Goal: Task Accomplishment & Management: Manage account settings

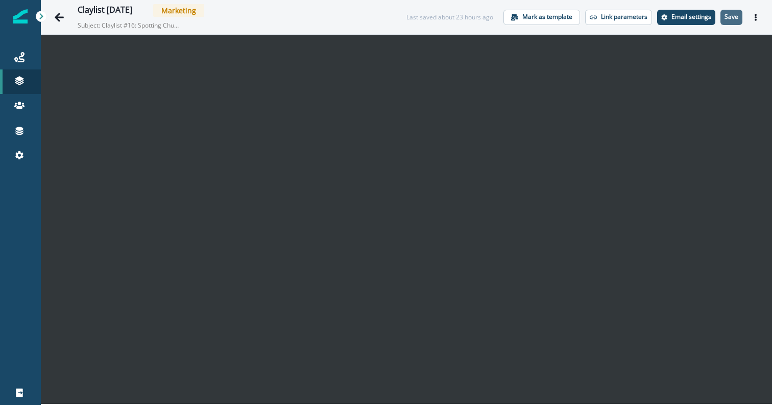
click at [736, 15] on p "Save" at bounding box center [732, 16] width 14 height 7
click at [11, 51] on div "Journeys" at bounding box center [20, 57] width 33 height 12
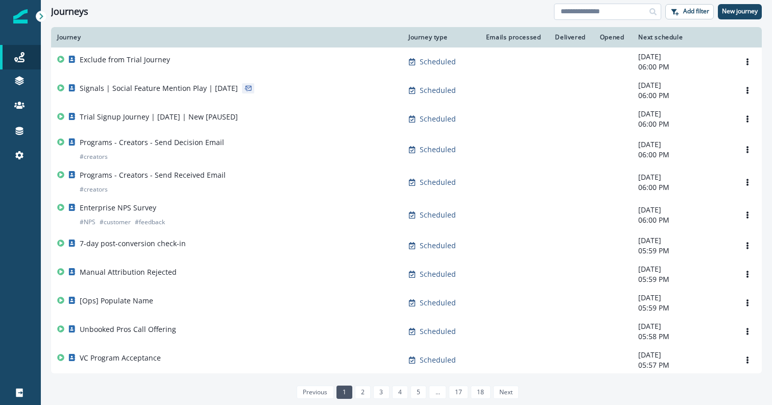
click at [577, 14] on input at bounding box center [607, 12] width 107 height 16
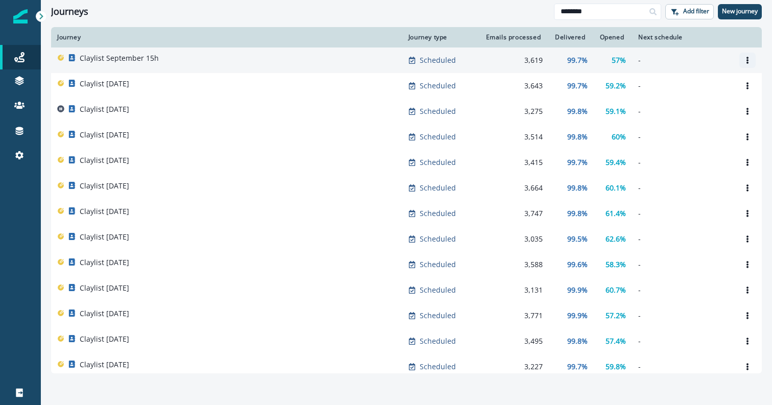
type input "********"
click at [750, 55] on button "Options" at bounding box center [748, 60] width 16 height 15
click at [699, 88] on button "Clone" at bounding box center [698, 85] width 113 height 16
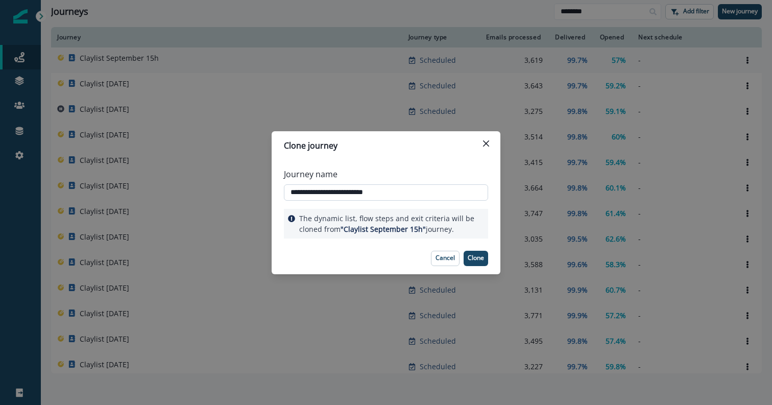
drag, startPoint x: 408, startPoint y: 190, endPoint x: 359, endPoint y: 191, distance: 49.6
click at [359, 191] on input "**********" at bounding box center [386, 192] width 204 height 16
type input "**********"
click at [479, 262] on p "Clone" at bounding box center [476, 257] width 16 height 7
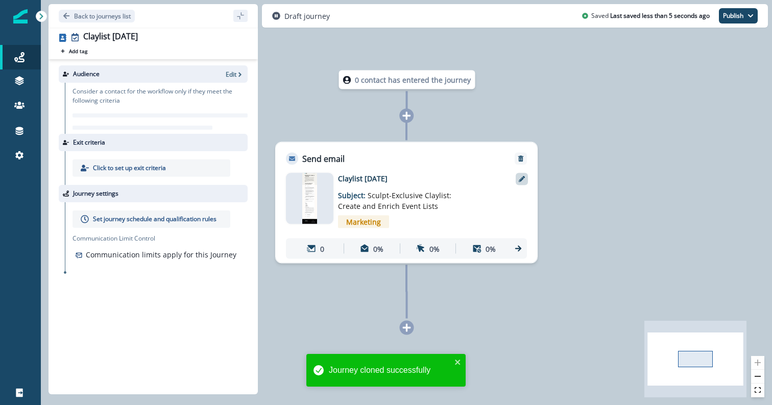
click at [517, 181] on div at bounding box center [522, 179] width 12 height 12
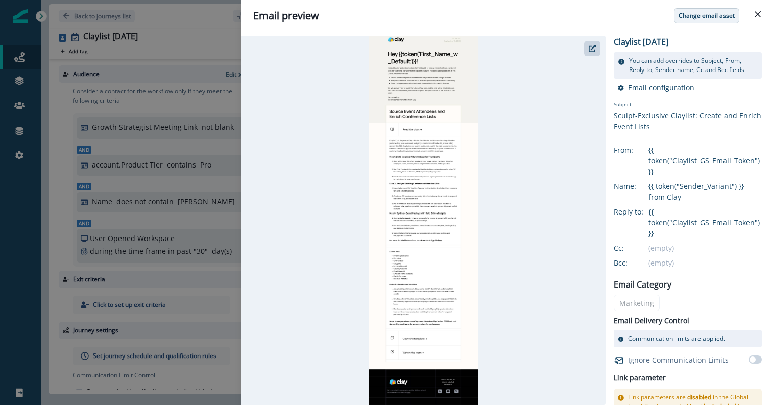
click at [688, 21] on button "Change email asset" at bounding box center [706, 15] width 65 height 15
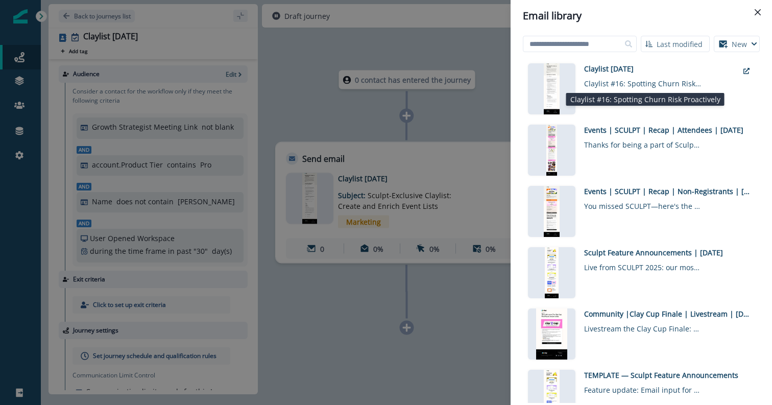
click at [621, 84] on div "Claylist #16: Spotting Churn Risk Proactively" at bounding box center [643, 81] width 118 height 15
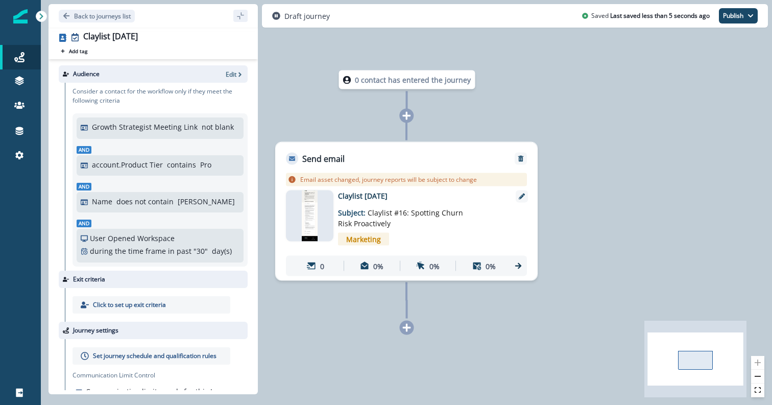
scroll to position [24, 0]
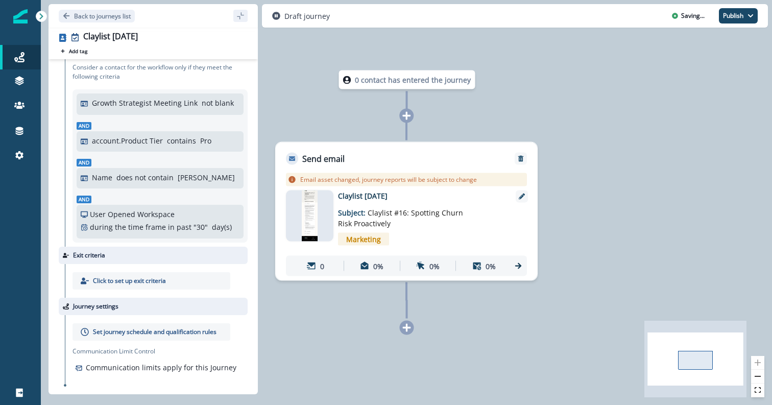
click at [129, 333] on p "Set journey schedule and qualification rules" at bounding box center [155, 331] width 124 height 9
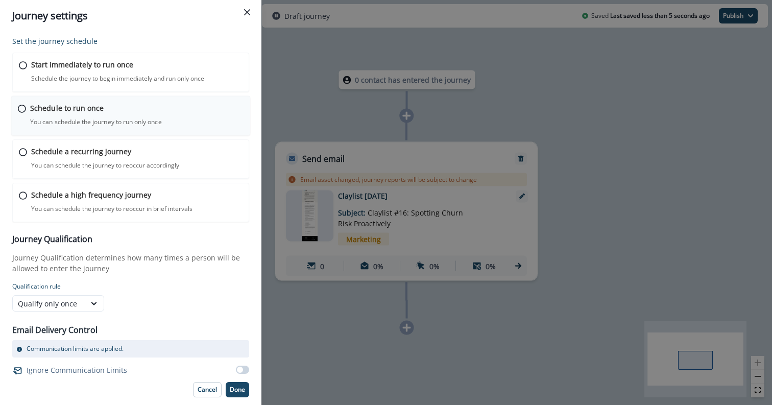
click at [91, 100] on div "Schedule to run once You can schedule the journey to run only once Journey is s…" at bounding box center [131, 116] width 240 height 40
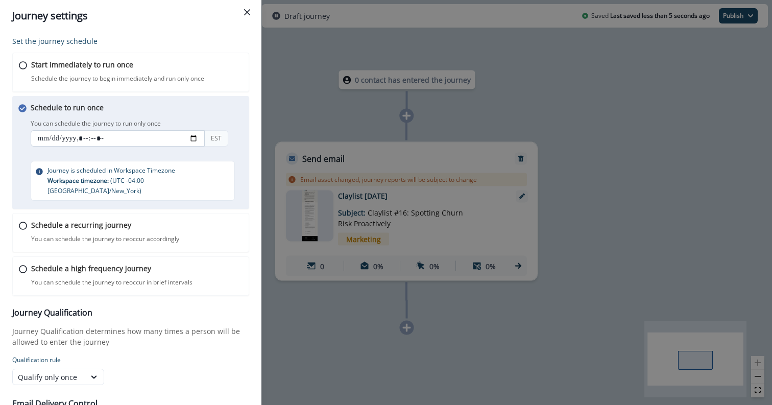
click at [43, 143] on input "datetime-local" at bounding box center [118, 138] width 174 height 16
type input "**********"
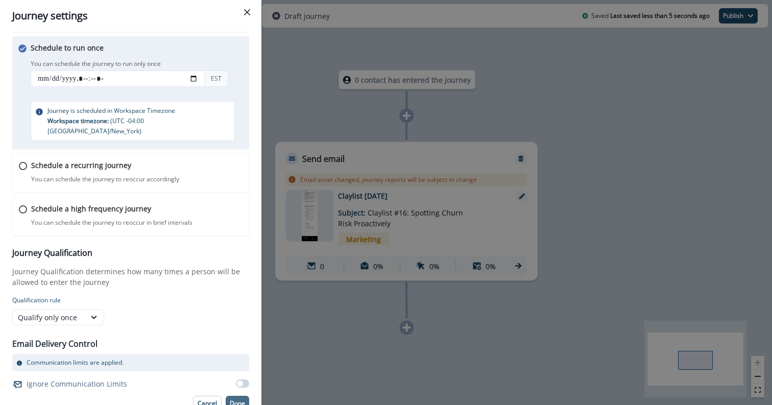
click at [242, 400] on p "Done" at bounding box center [237, 403] width 15 height 7
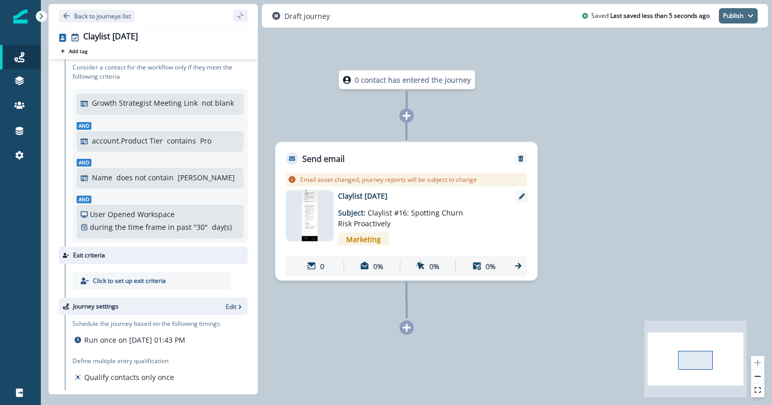
click at [754, 17] on button "Publish" at bounding box center [738, 15] width 39 height 15
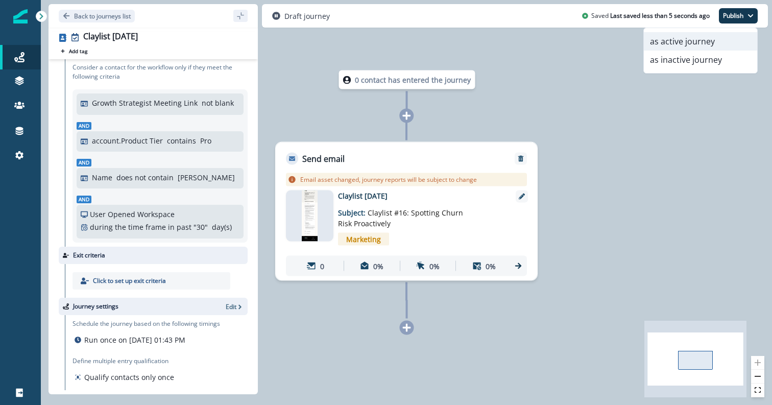
click at [705, 45] on button "as active journey" at bounding box center [700, 41] width 113 height 18
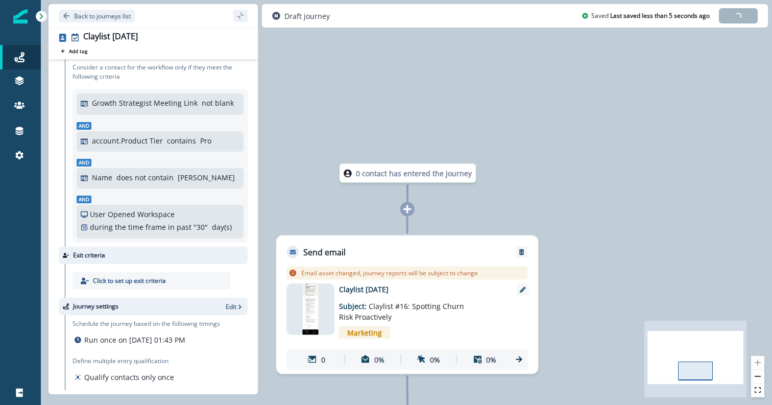
scroll to position [0, 0]
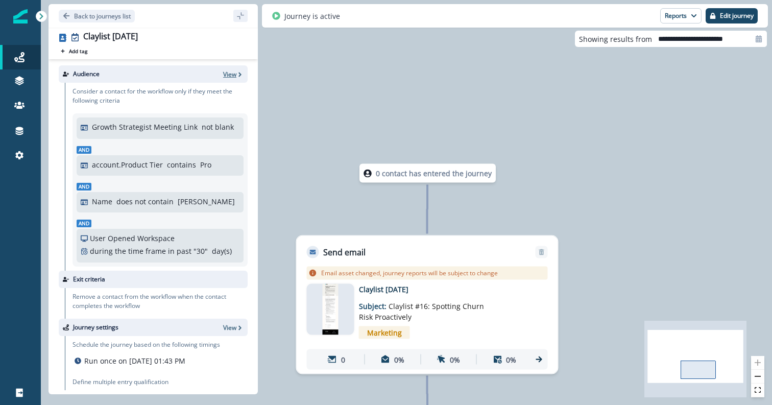
click at [231, 71] on p "View" at bounding box center [229, 74] width 13 height 9
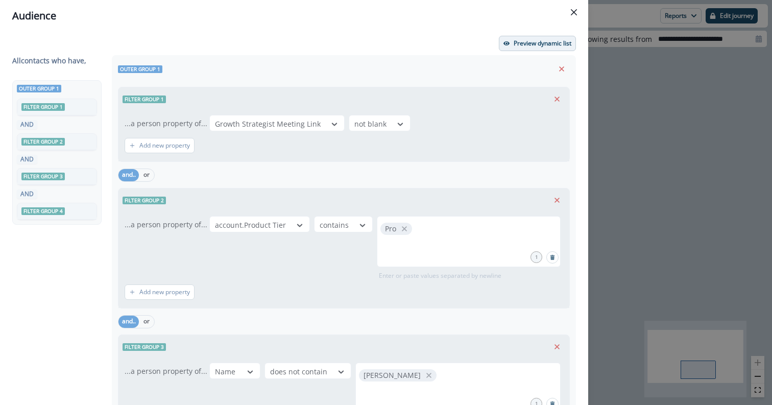
click at [541, 43] on p "Preview dynamic list" at bounding box center [543, 43] width 58 height 7
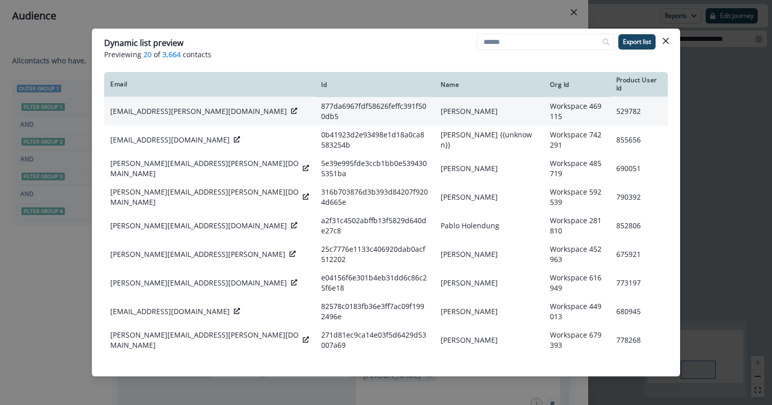
click at [187, 107] on p "[EMAIL_ADDRESS][PERSON_NAME][DOMAIN_NAME]" at bounding box center [198, 111] width 177 height 10
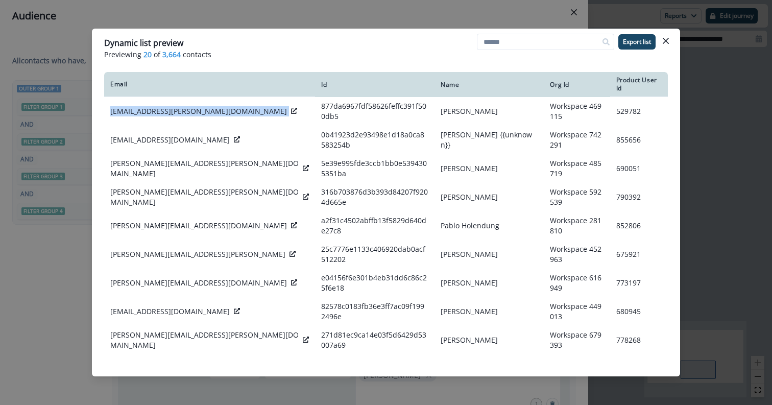
copy div "[EMAIL_ADDRESS][PERSON_NAME][DOMAIN_NAME]"
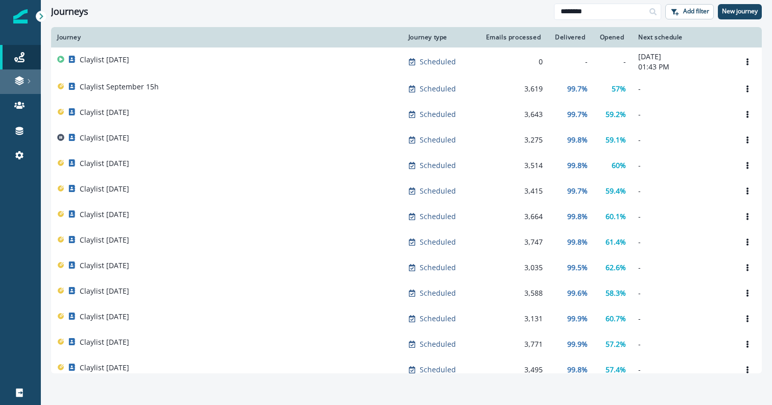
click at [9, 80] on div at bounding box center [20, 81] width 33 height 10
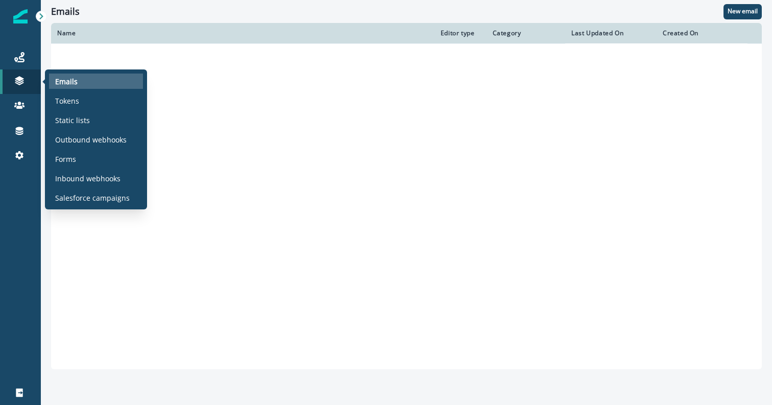
click at [71, 78] on p "Emails" at bounding box center [66, 81] width 22 height 11
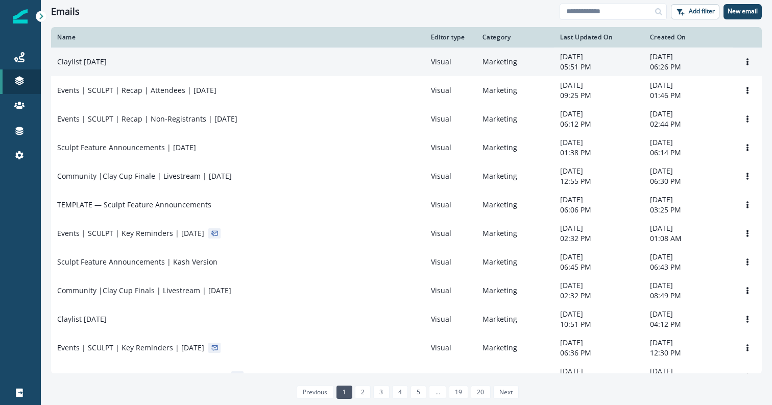
click at [157, 55] on td "Claylist [DATE]" at bounding box center [238, 62] width 374 height 29
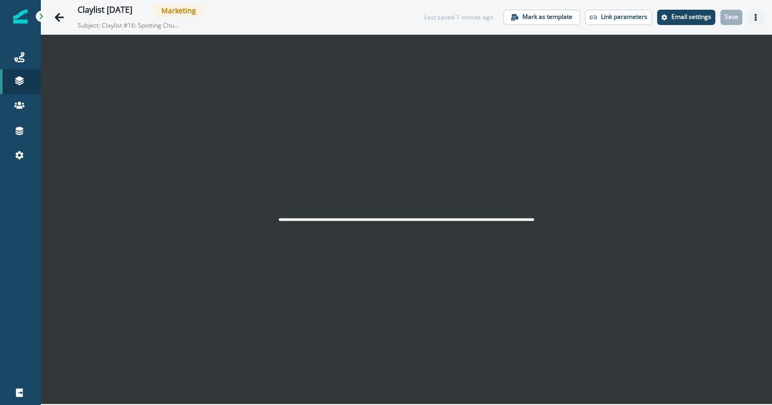
click at [757, 14] on icon "Actions" at bounding box center [756, 17] width 7 height 7
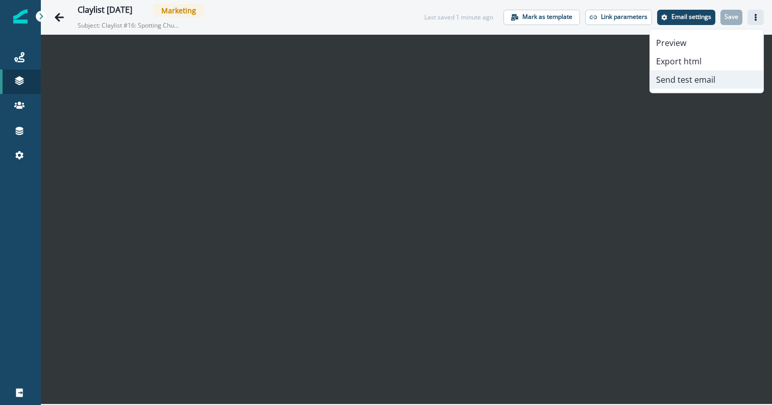
click at [695, 78] on button "Send test email" at bounding box center [706, 80] width 113 height 18
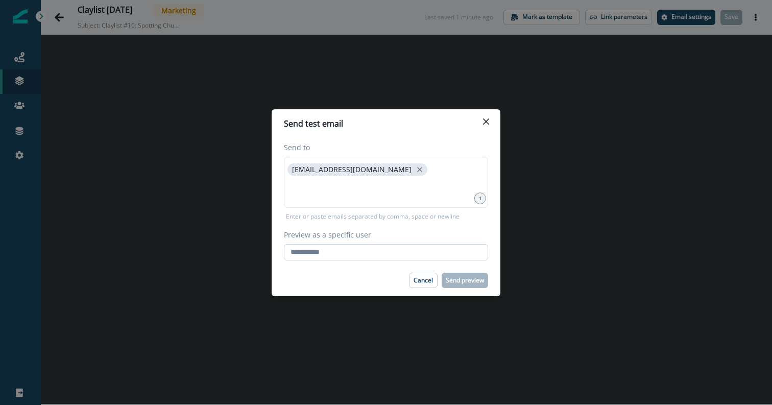
click at [351, 246] on input "Preview as a specific user" at bounding box center [386, 252] width 204 height 16
paste input "**********"
click at [403, 244] on input "**********" at bounding box center [386, 252] width 204 height 16
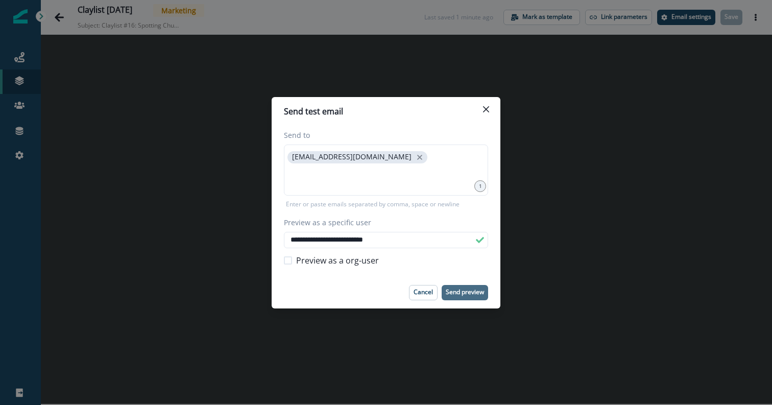
type input "**********"
click at [458, 295] on p "Send preview" at bounding box center [465, 292] width 38 height 7
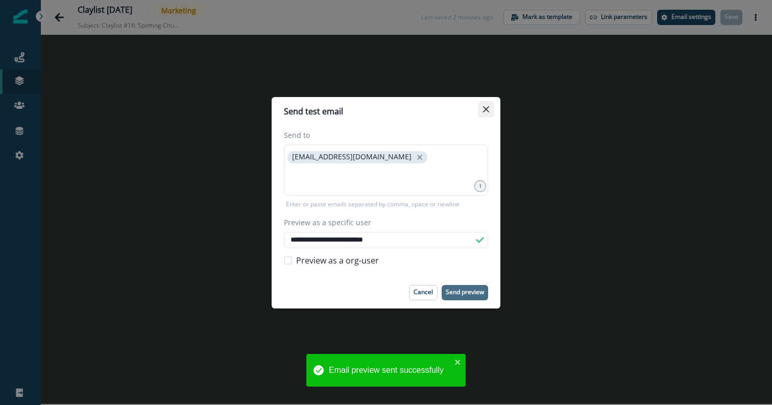
click at [482, 109] on button "Close" at bounding box center [486, 109] width 16 height 16
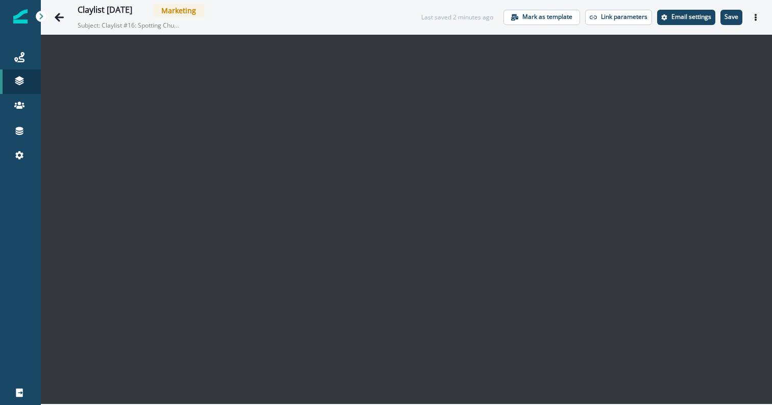
click at [738, 5] on div "Claylist September 22nd Marketing Subject: Claylist #16: Spotting Churn Risk Pr…" at bounding box center [407, 17] width 732 height 34
click at [737, 16] on p "Save" at bounding box center [732, 16] width 14 height 7
